Goal: Book appointment/travel/reservation

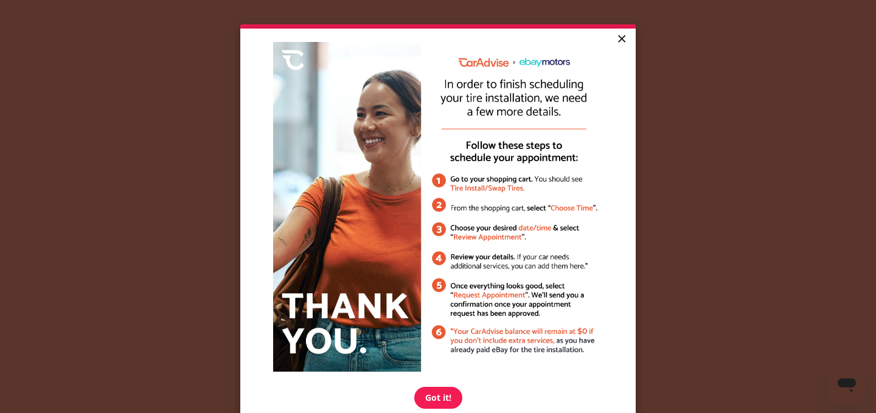
click at [625, 38] on link "×" at bounding box center [621, 40] width 21 height 22
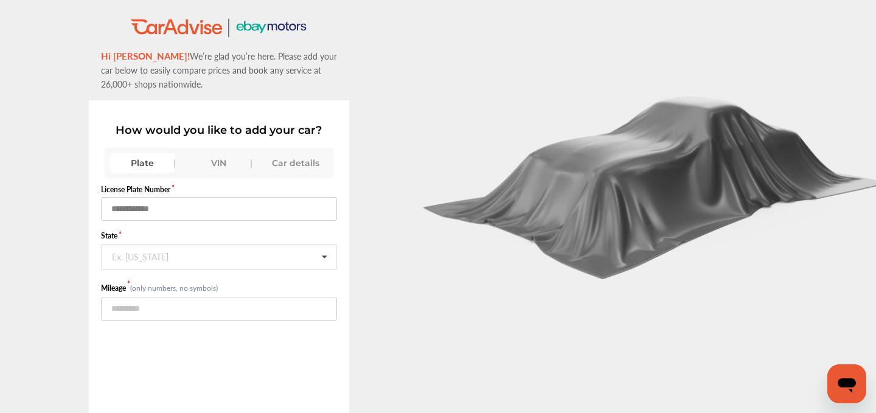
click at [215, 213] on input "text" at bounding box center [219, 209] width 237 height 24
click at [217, 161] on div "VIN" at bounding box center [219, 162] width 65 height 19
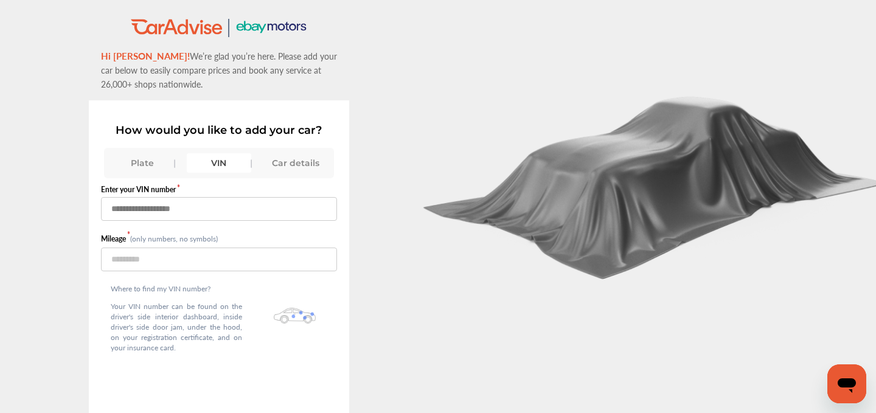
click at [160, 213] on input "text" at bounding box center [219, 209] width 237 height 24
click at [142, 169] on div "Plate" at bounding box center [142, 162] width 65 height 19
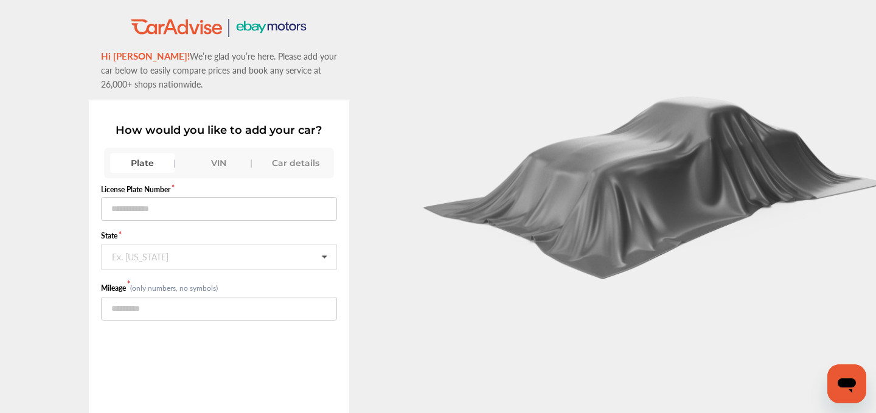
click at [131, 223] on form "License Plate Number State Ex. New York Alabama Alaska American Samoa Arizona A…" at bounding box center [219, 252] width 237 height 136
click at [132, 220] on input "text" at bounding box center [219, 209] width 237 height 24
type input "*******"
click at [133, 252] on div "Ex. New York" at bounding box center [140, 255] width 57 height 7
type input "**"
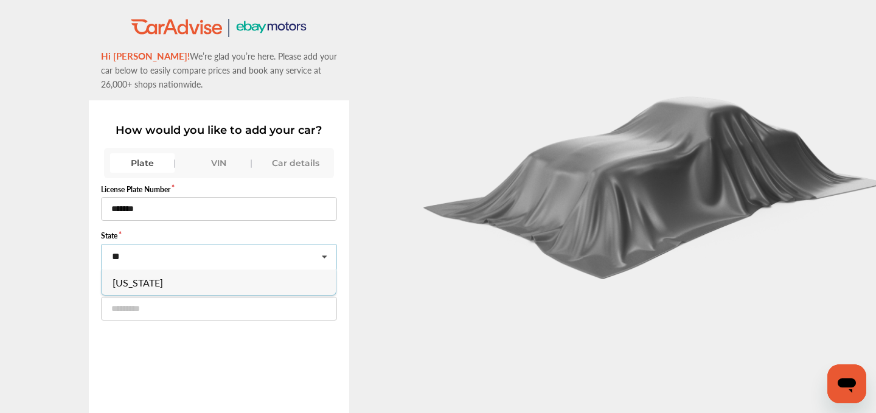
click at [143, 276] on span "Wisconsin" at bounding box center [138, 283] width 51 height 14
click at [155, 308] on input "number" at bounding box center [219, 309] width 237 height 24
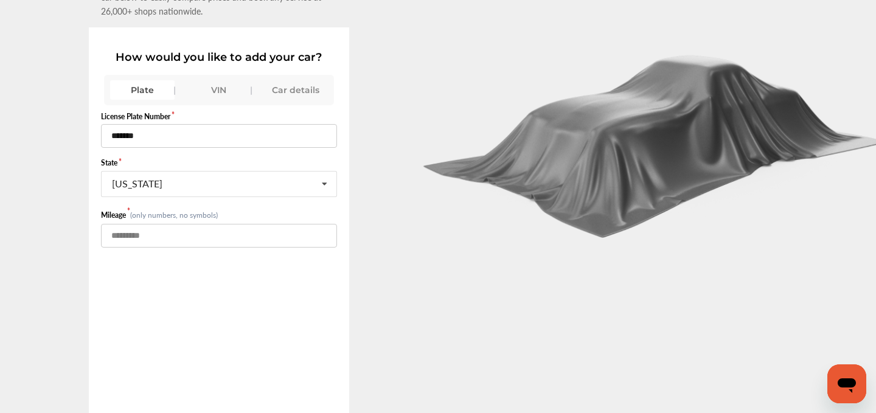
scroll to position [83, 0]
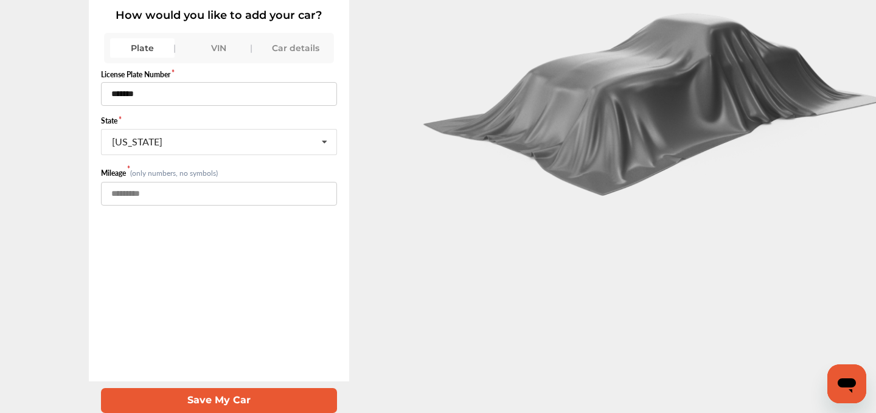
type input "*****"
click at [209, 404] on button "Save My Car" at bounding box center [219, 400] width 237 height 25
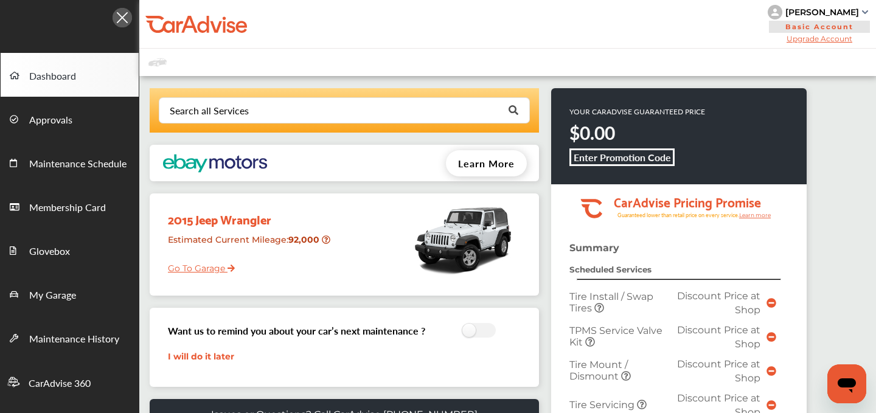
scroll to position [446, 0]
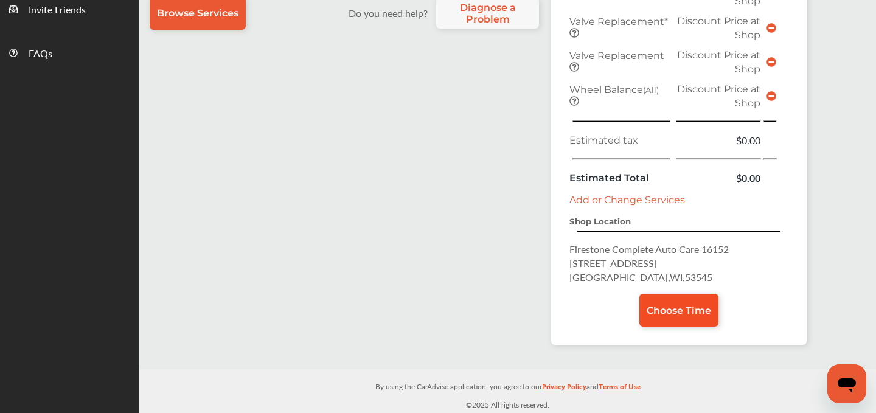
click at [690, 307] on span "Choose Time" at bounding box center [679, 311] width 65 height 12
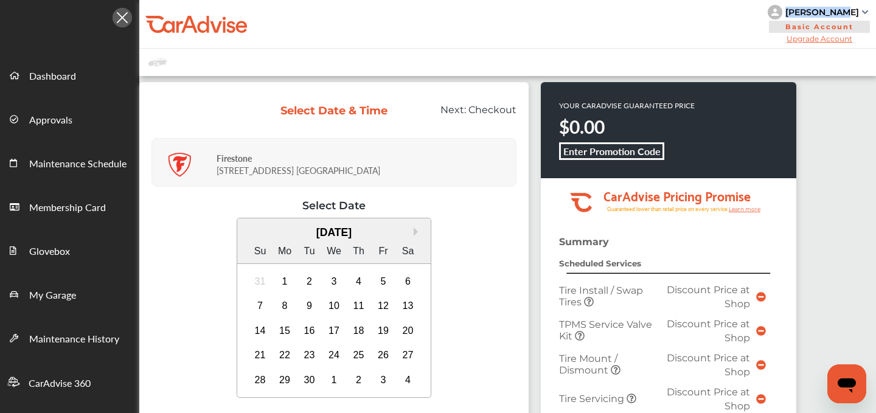
drag, startPoint x: 805, startPoint y: 10, endPoint x: 858, endPoint y: 12, distance: 53.0
click at [858, 12] on div "[PERSON_NAME]" at bounding box center [819, 12] width 103 height 15
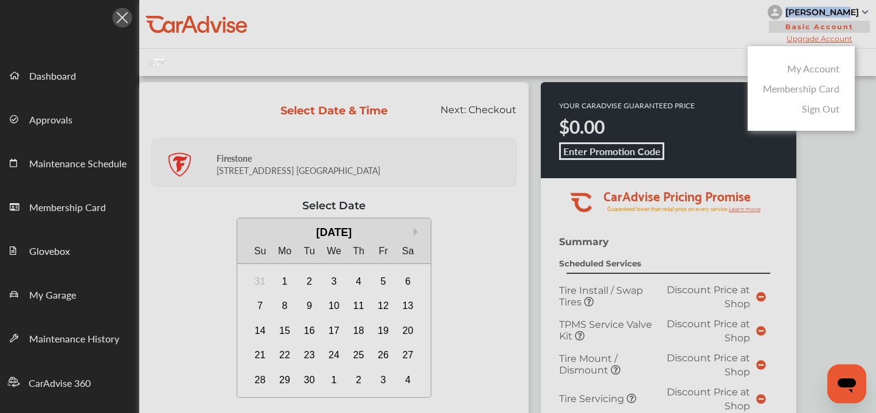
copy div "[PERSON_NAME]"
click at [690, 25] on div at bounding box center [438, 237] width 876 height 474
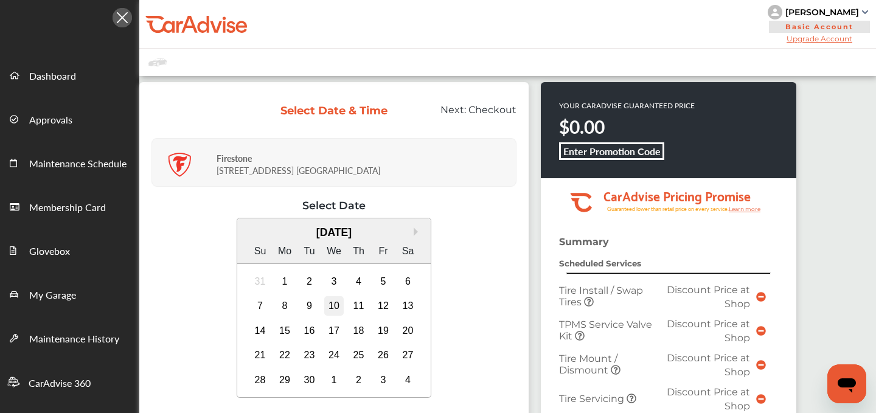
click at [335, 305] on div "10" at bounding box center [333, 305] width 19 height 19
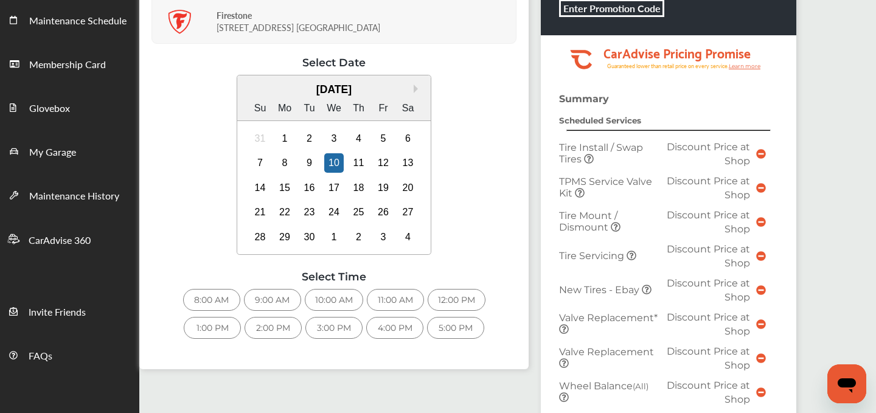
scroll to position [144, 0]
click at [277, 298] on div "9:00 AM" at bounding box center [272, 299] width 57 height 22
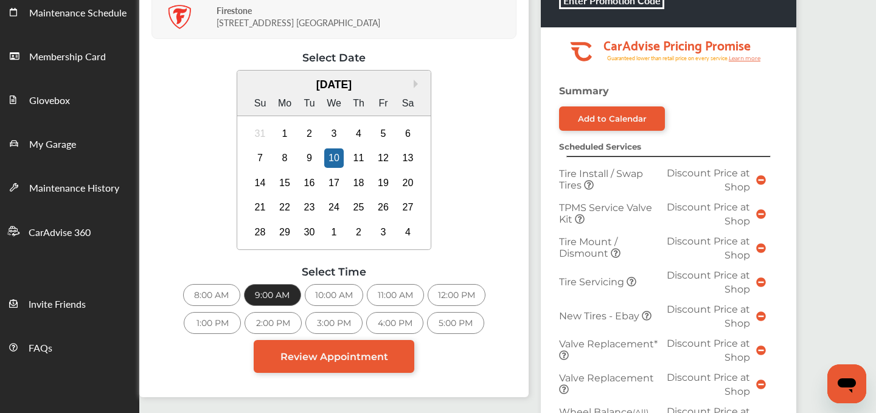
scroll to position [199, 0]
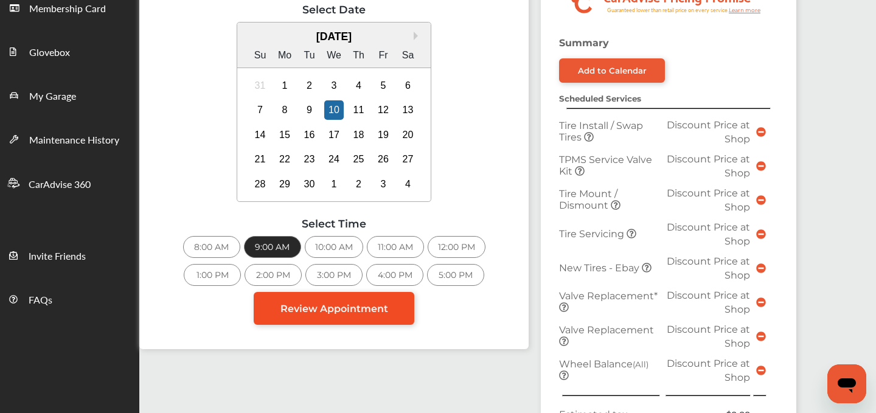
click at [338, 307] on span "Review Appointment" at bounding box center [335, 309] width 108 height 12
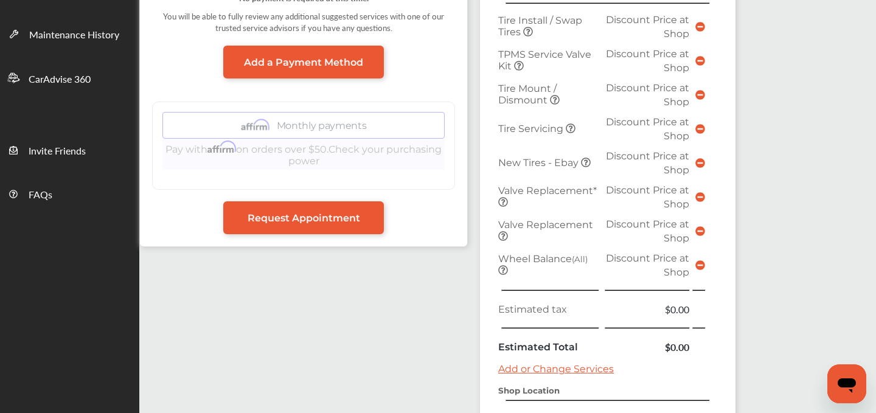
scroll to position [553, 0]
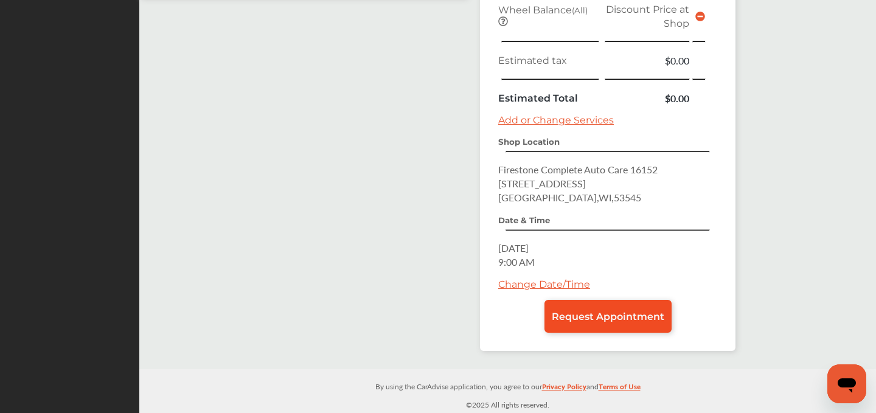
click at [598, 316] on span "Request Appointment" at bounding box center [608, 317] width 113 height 12
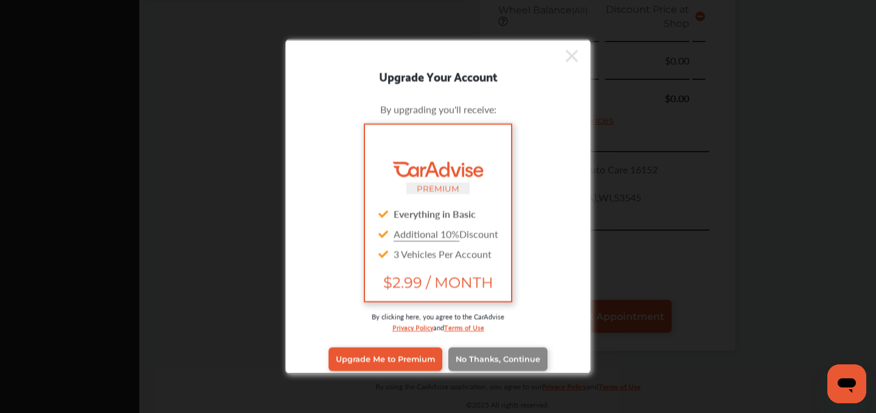
click at [508, 358] on span "No Thanks, Continue" at bounding box center [498, 359] width 85 height 9
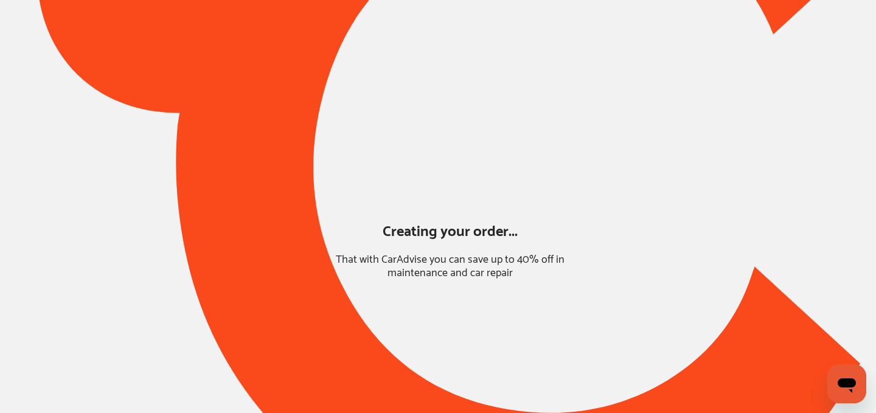
scroll to position [106, 0]
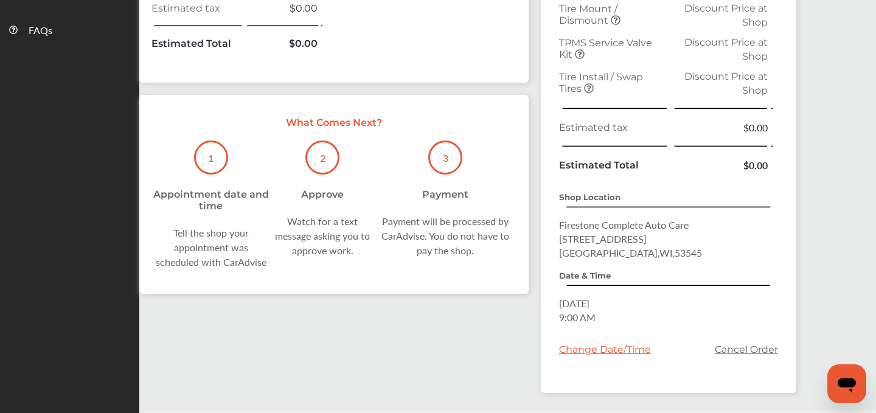
scroll to position [141, 0]
